Goal: Task Accomplishment & Management: Complete application form

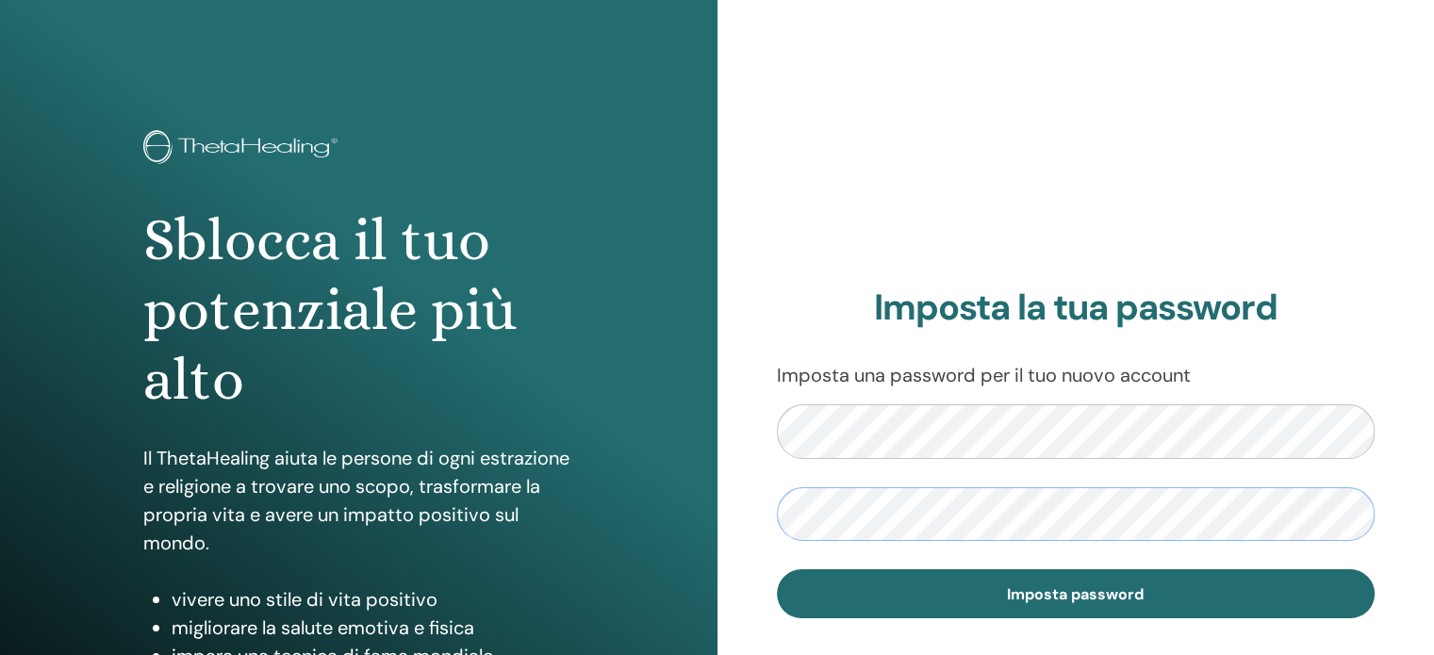
click at [777, 570] on button "Imposta password" at bounding box center [1076, 594] width 599 height 49
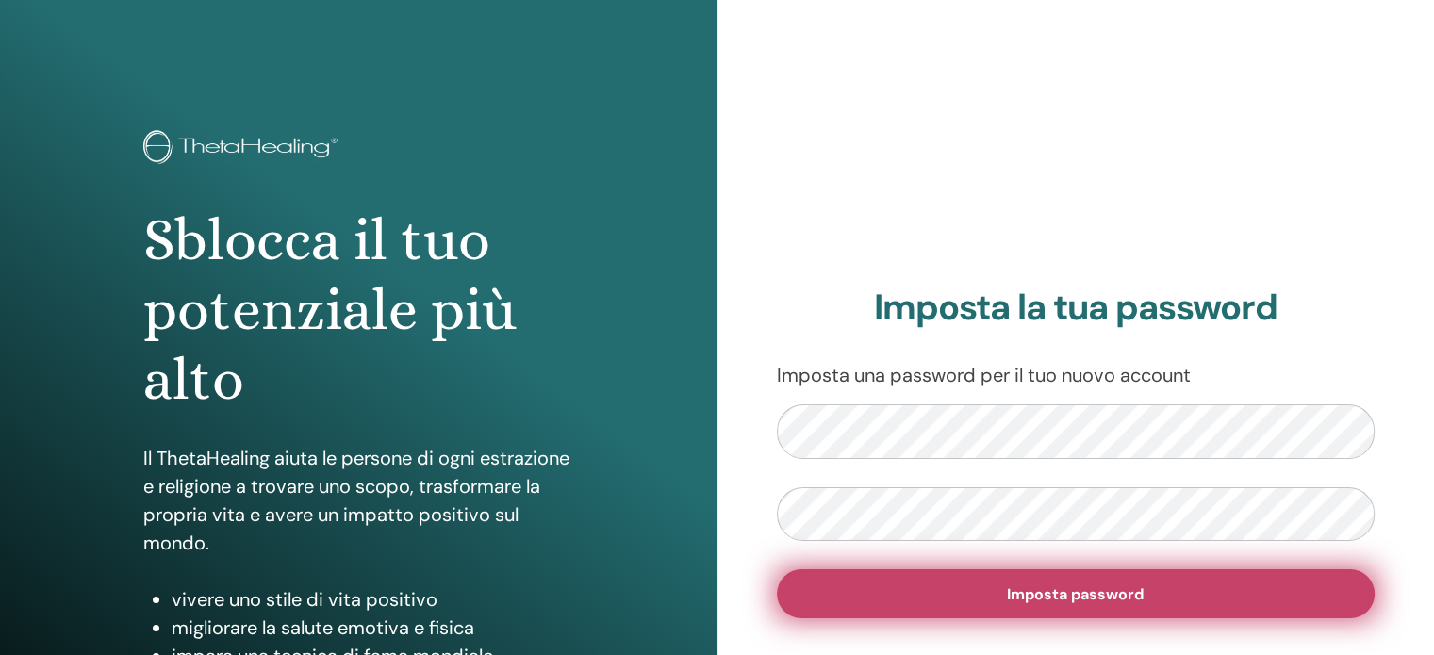
click at [1094, 603] on font "Imposta password" at bounding box center [1075, 595] width 137 height 20
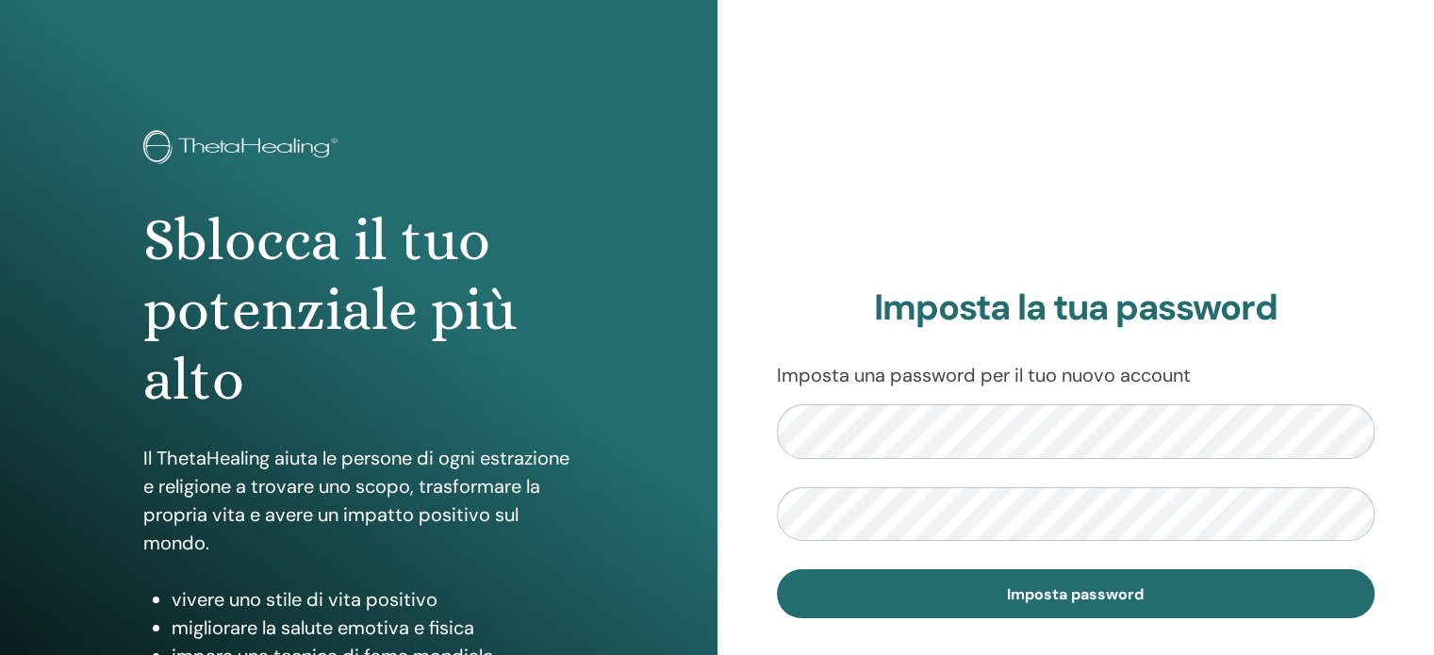
click at [1041, 391] on section "Imposta la tua password Imposta una password per il tuo nuovo account Imposta p…" at bounding box center [1076, 453] width 599 height 333
